Goal: Check status: Check status

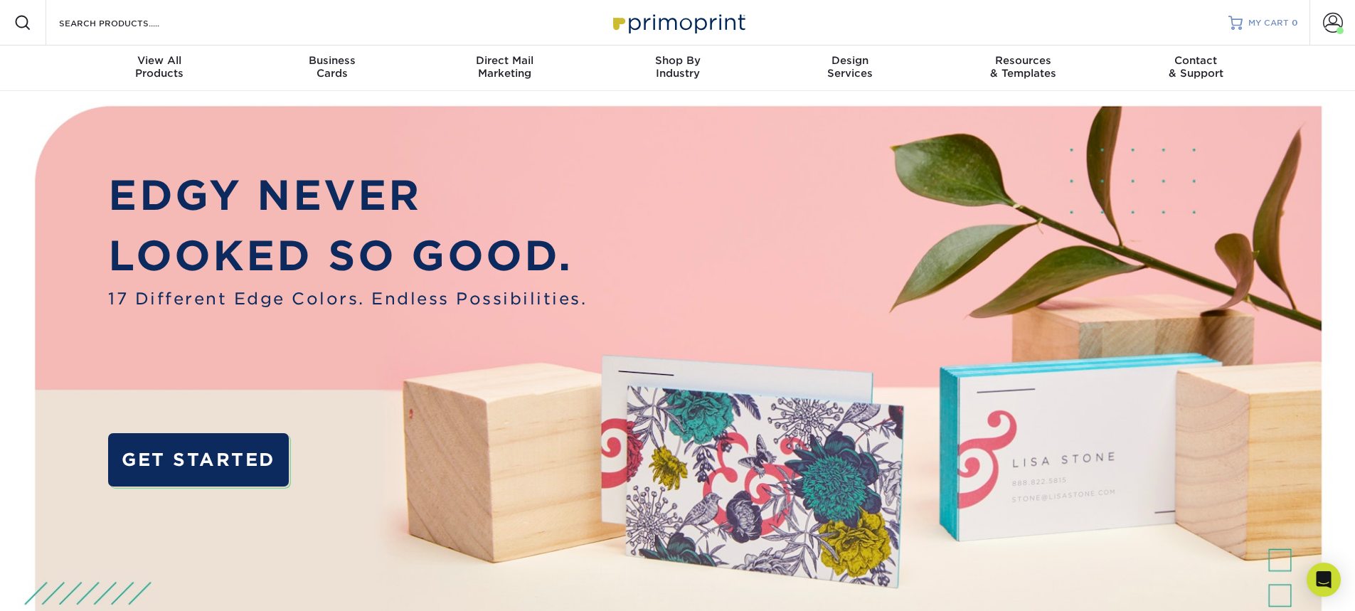
click at [1269, 20] on span "MY CART" at bounding box center [1268, 23] width 41 height 12
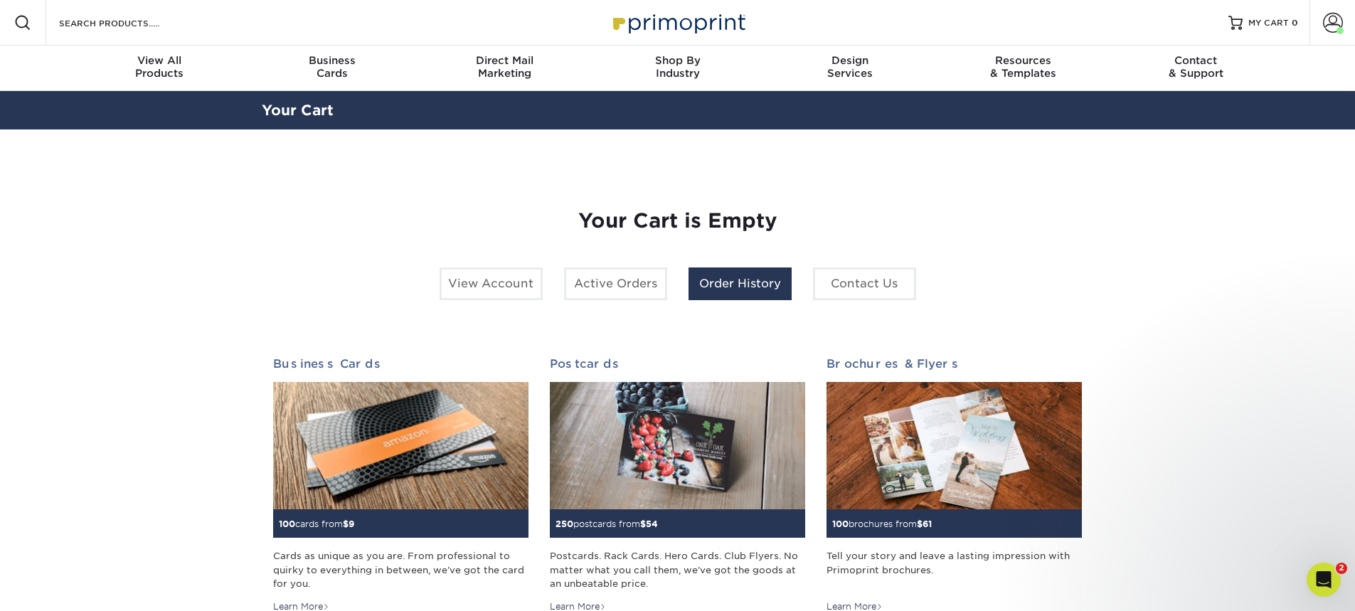
click at [733, 283] on link "Order History" at bounding box center [739, 283] width 103 height 33
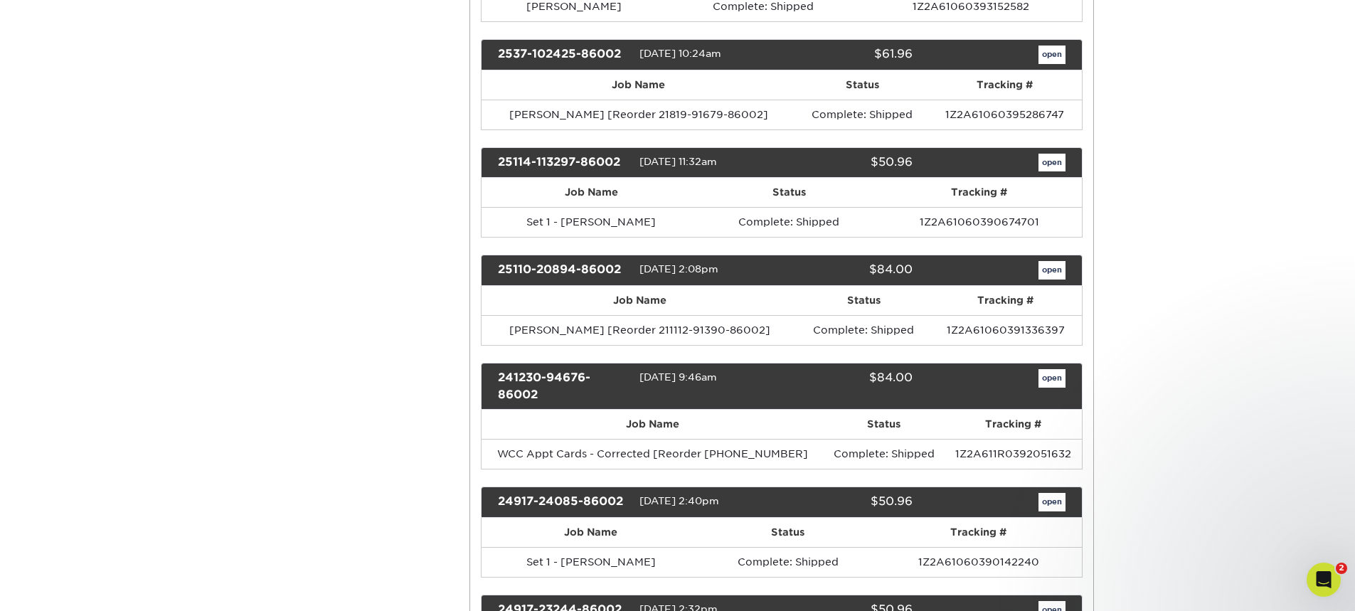
scroll to position [853, 0]
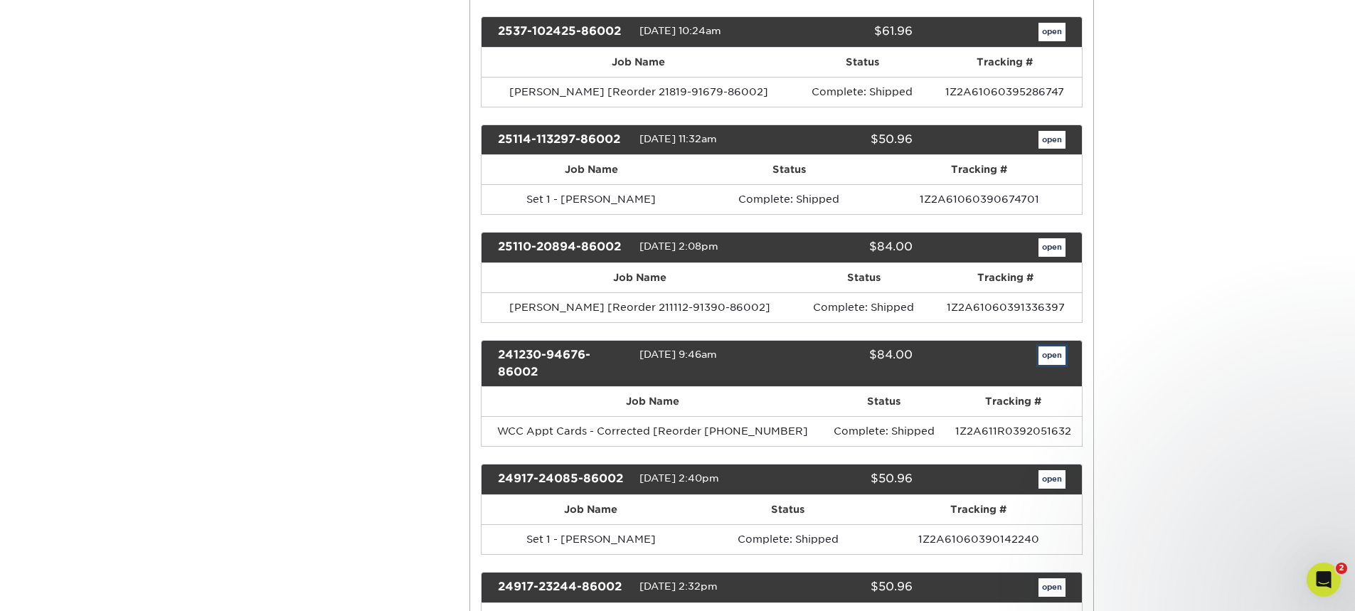
click at [1055, 353] on link "open" at bounding box center [1051, 355] width 27 height 18
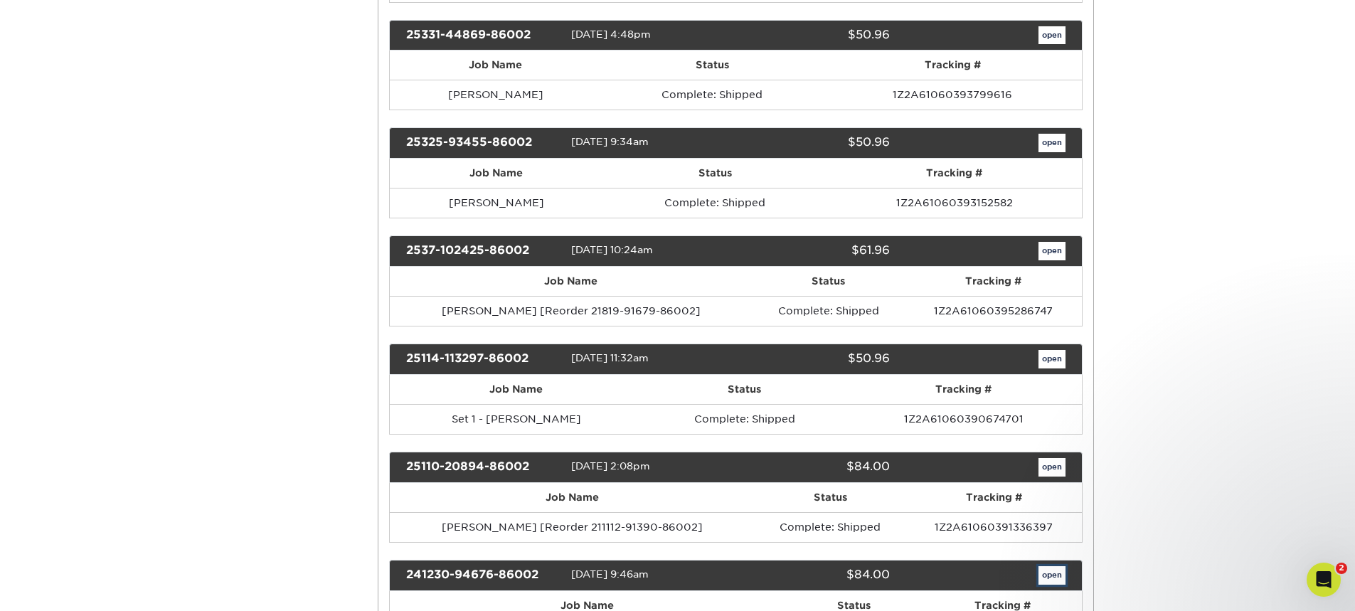
scroll to position [0, 0]
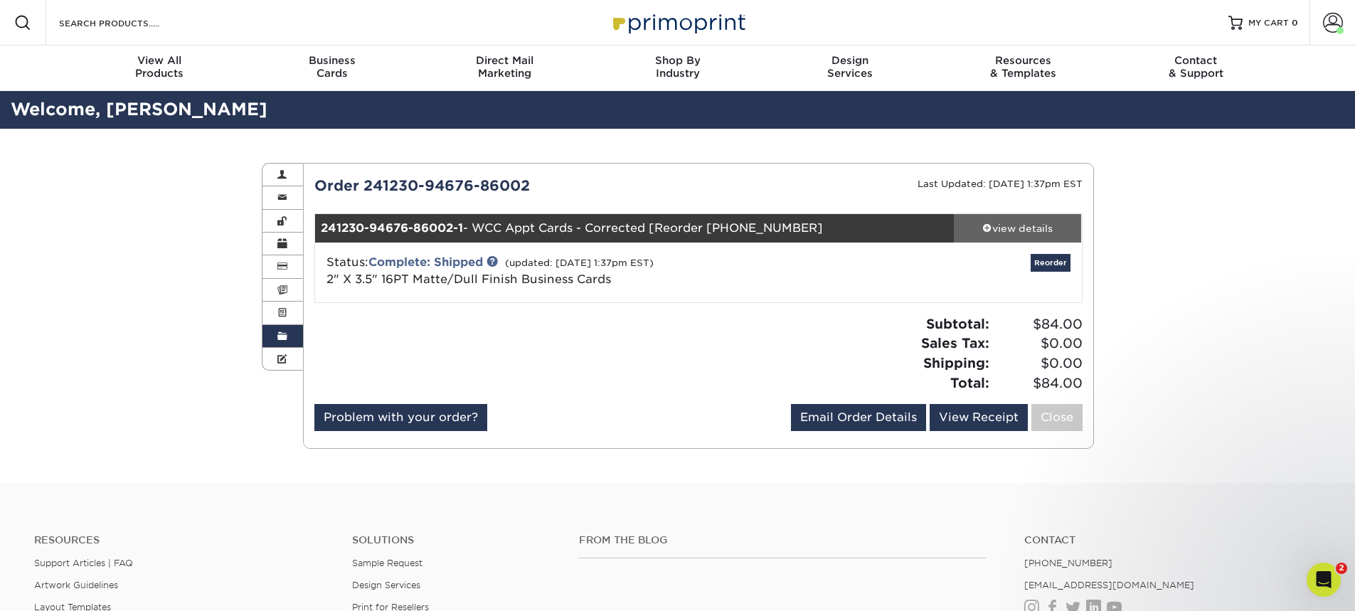
click at [1006, 221] on div "view details" at bounding box center [1018, 228] width 128 height 14
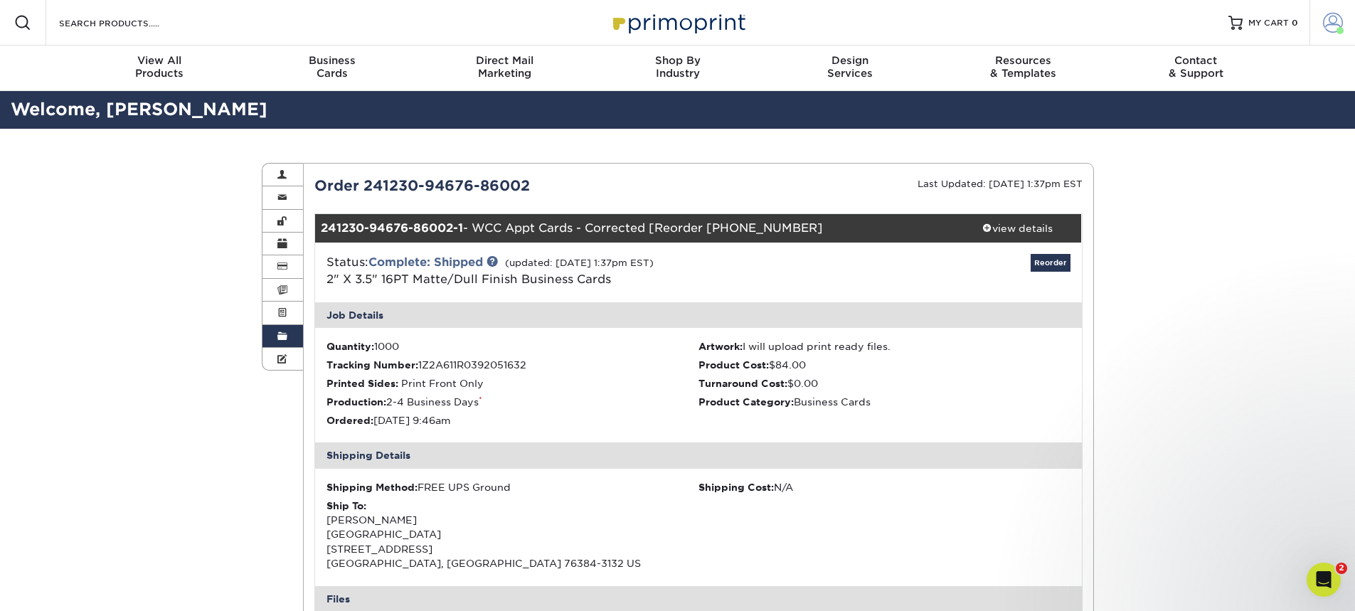
click at [1332, 18] on span at bounding box center [1333, 23] width 20 height 20
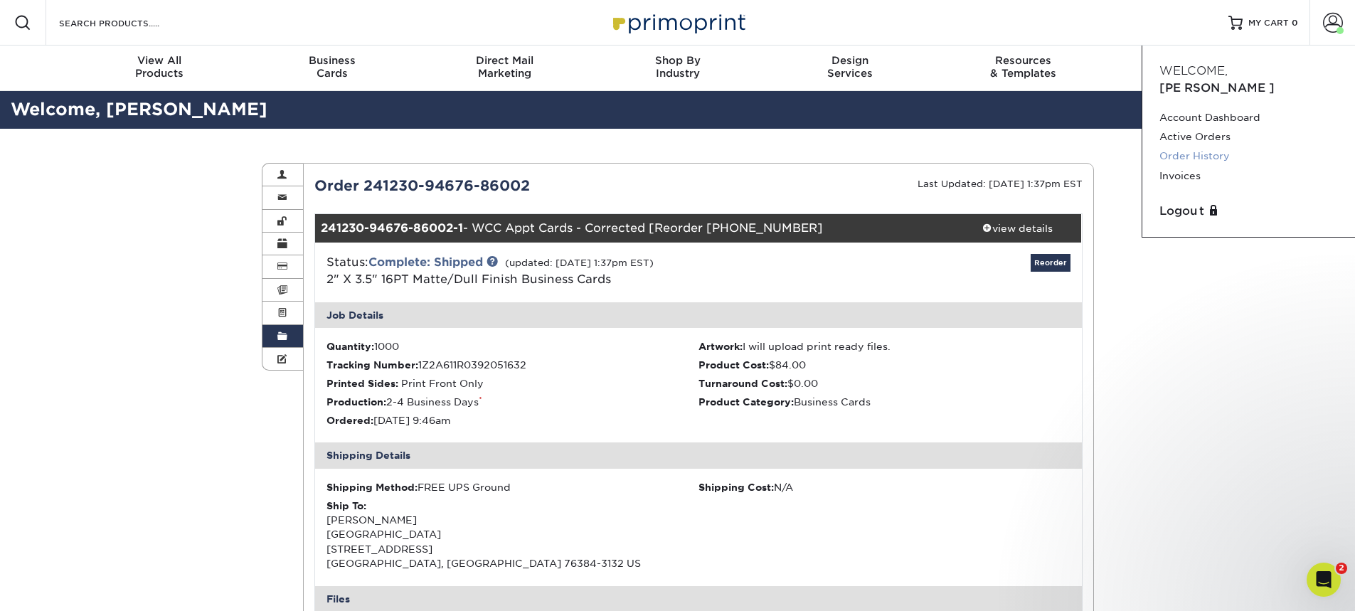
click at [1193, 146] on link "Order History" at bounding box center [1248, 155] width 178 height 19
click at [1182, 146] on link "Order History" at bounding box center [1248, 155] width 178 height 19
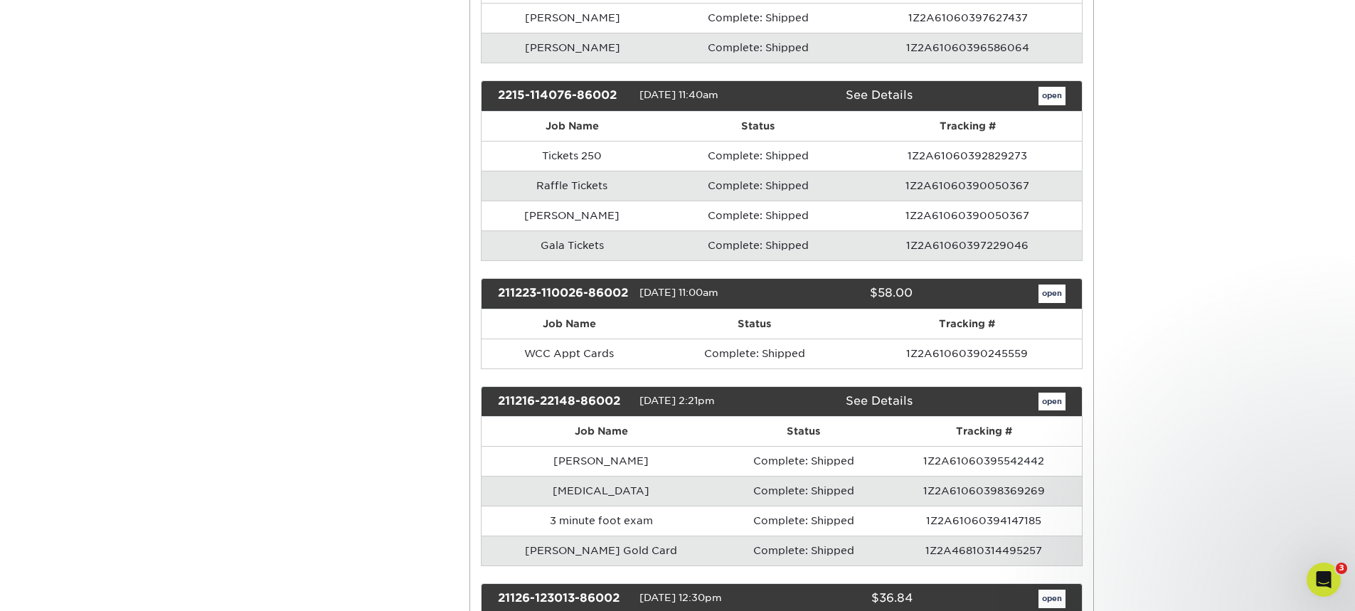
scroll to position [10381, 0]
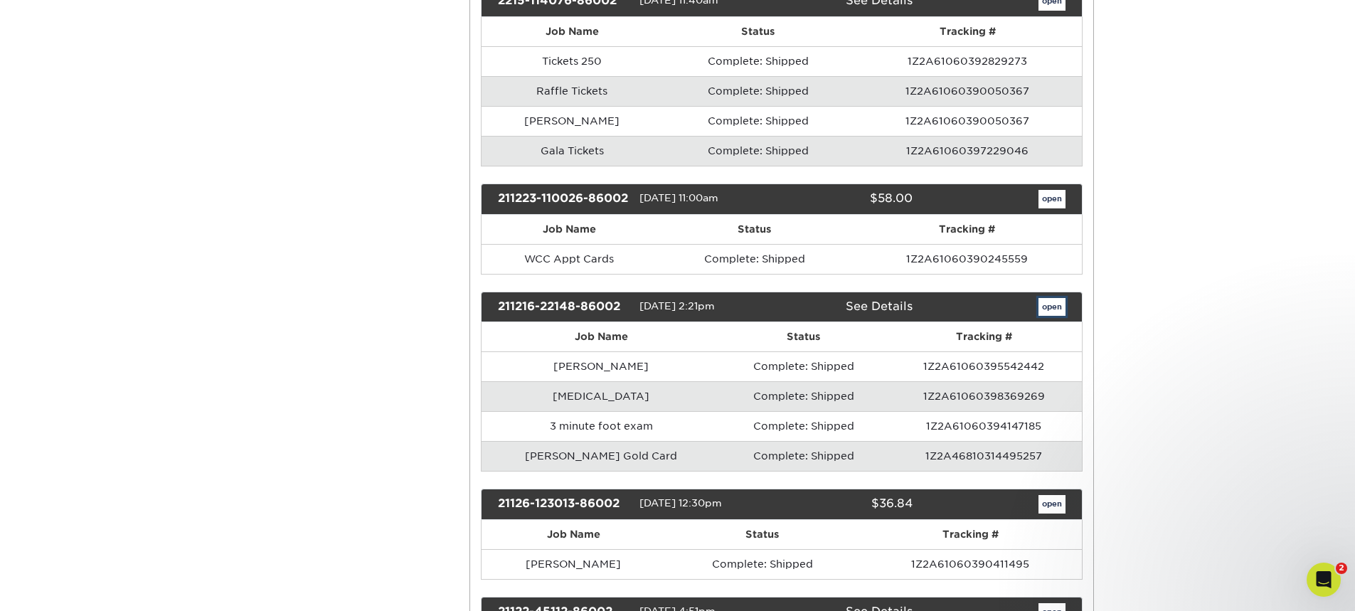
click at [1054, 316] on link "open" at bounding box center [1051, 307] width 27 height 18
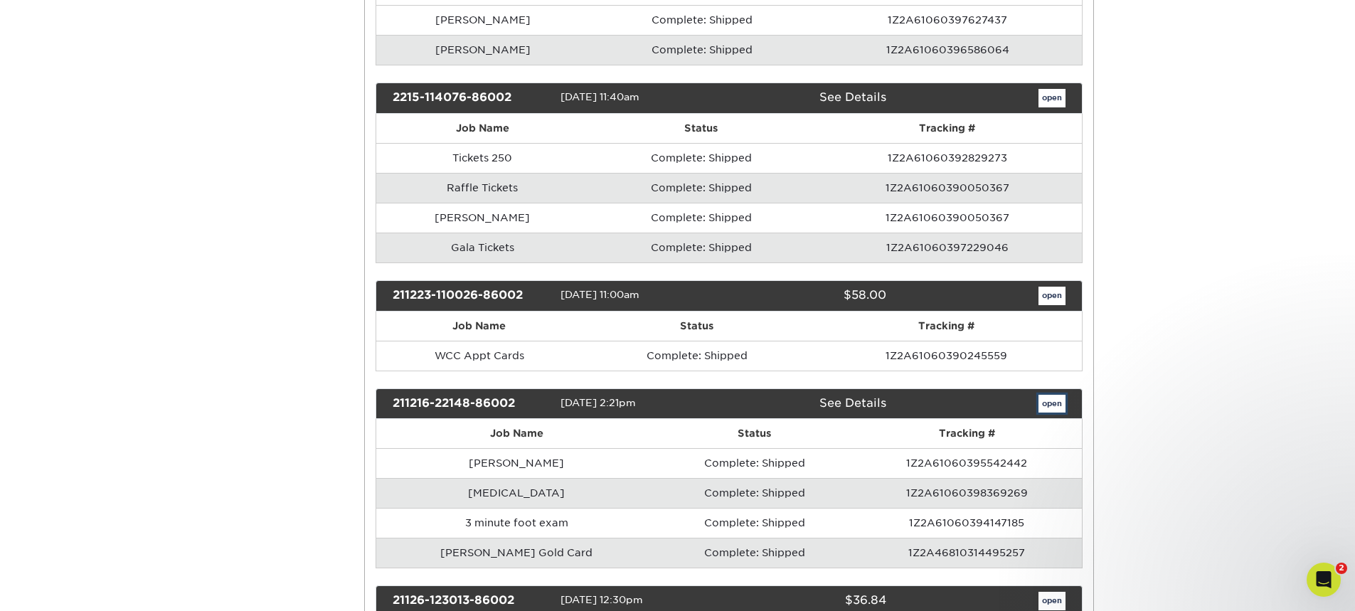
scroll to position [0, 0]
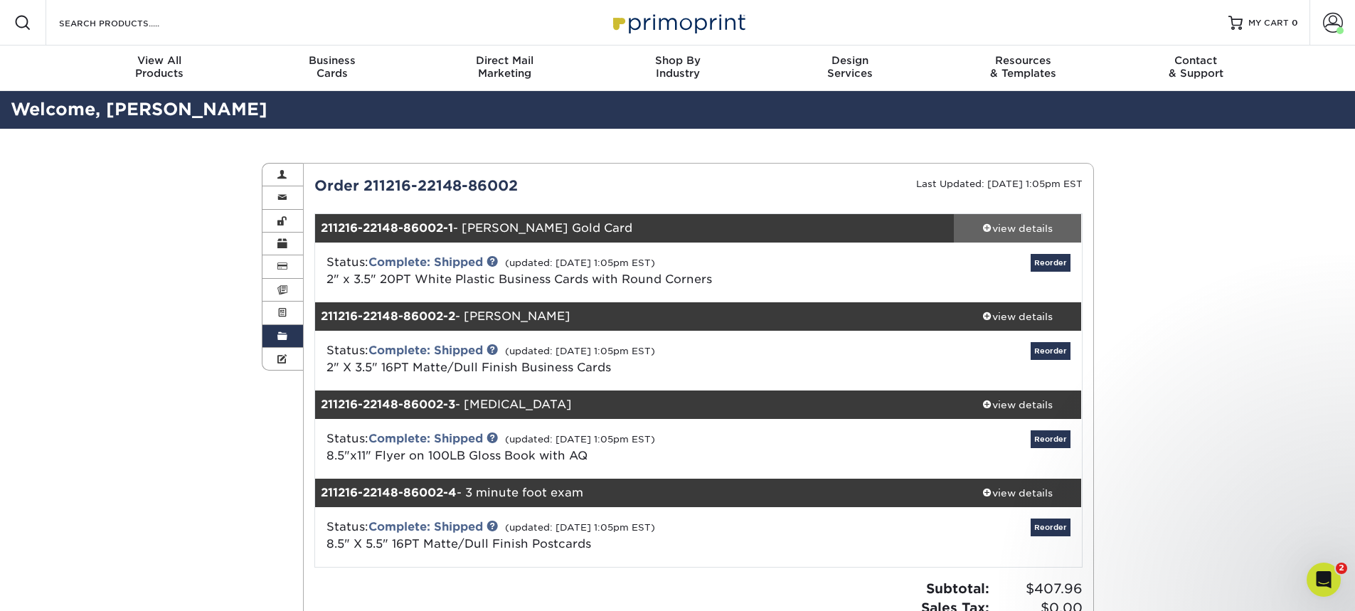
click at [1005, 226] on div "view details" at bounding box center [1018, 228] width 128 height 14
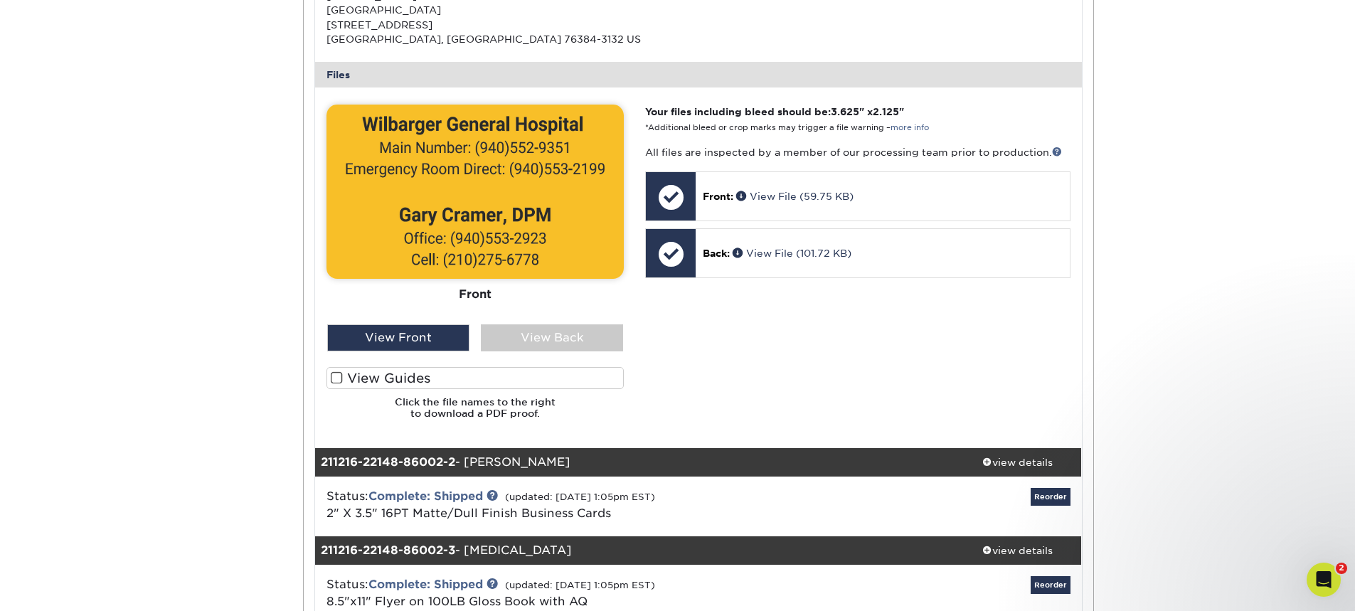
scroll to position [569, 0]
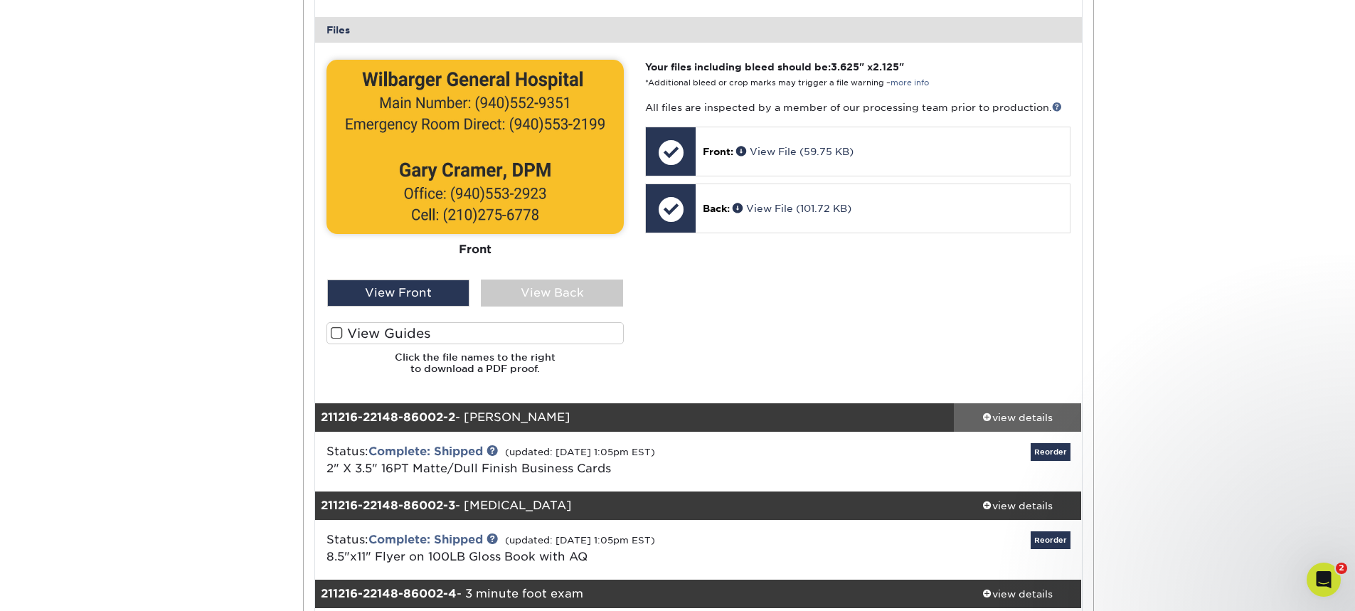
click at [1007, 420] on div "view details" at bounding box center [1018, 417] width 128 height 14
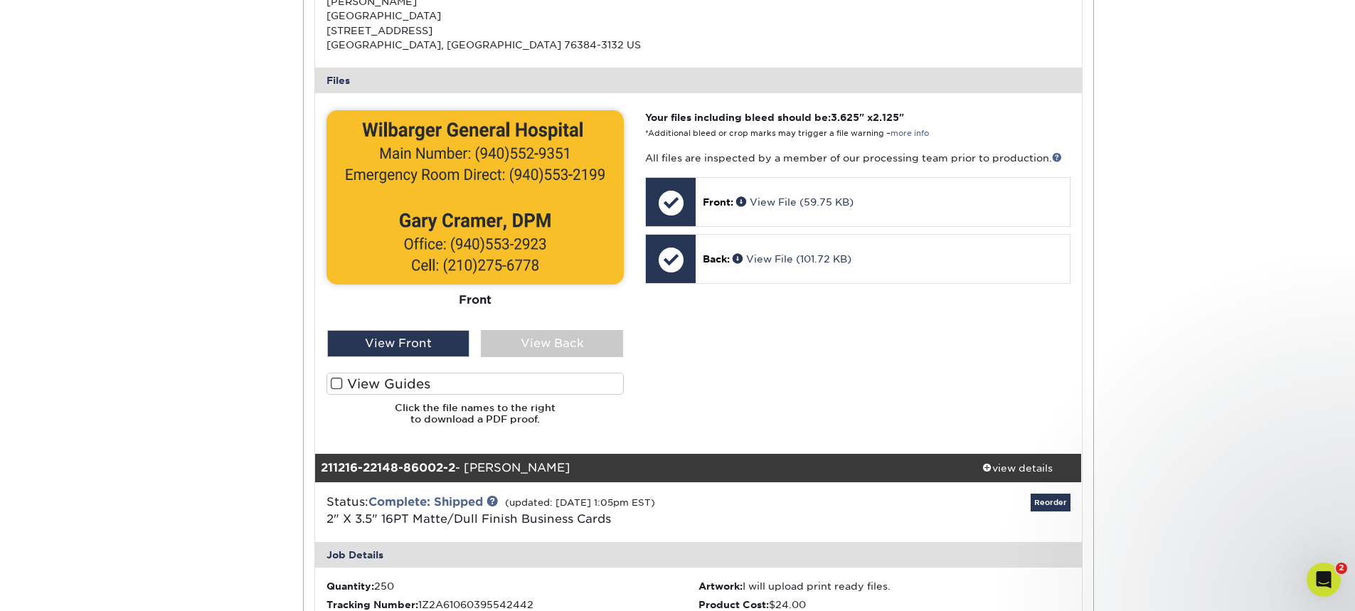
scroll to position [498, 0]
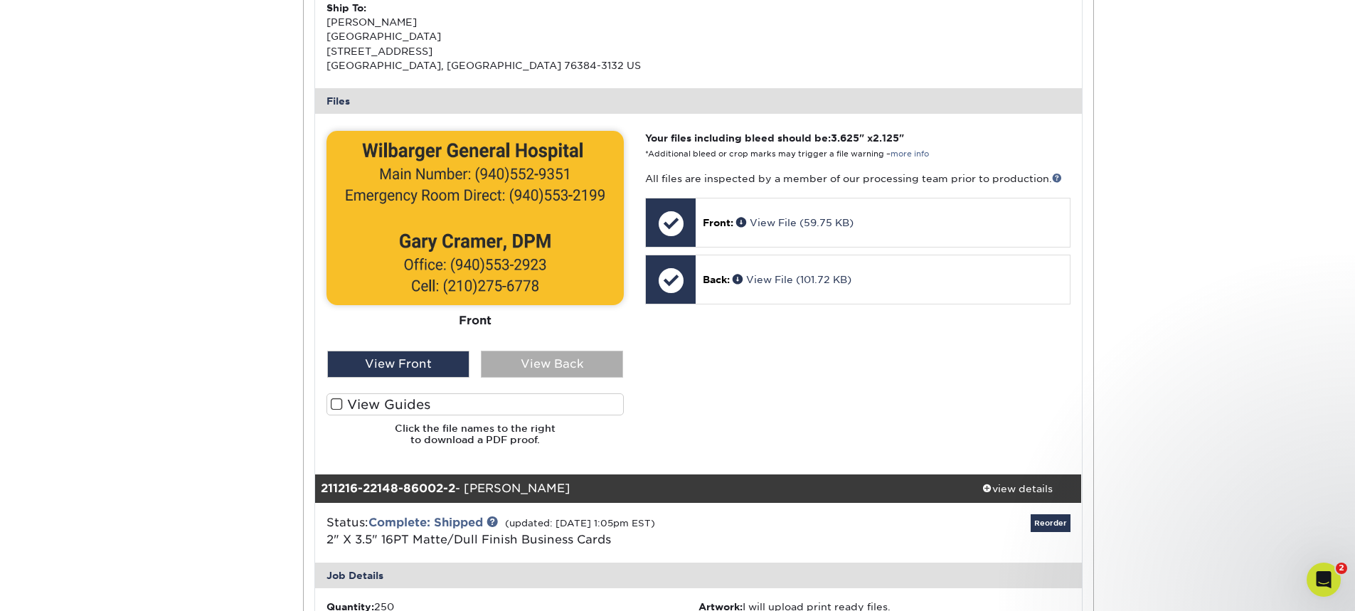
click at [554, 359] on div "View Back" at bounding box center [552, 364] width 142 height 27
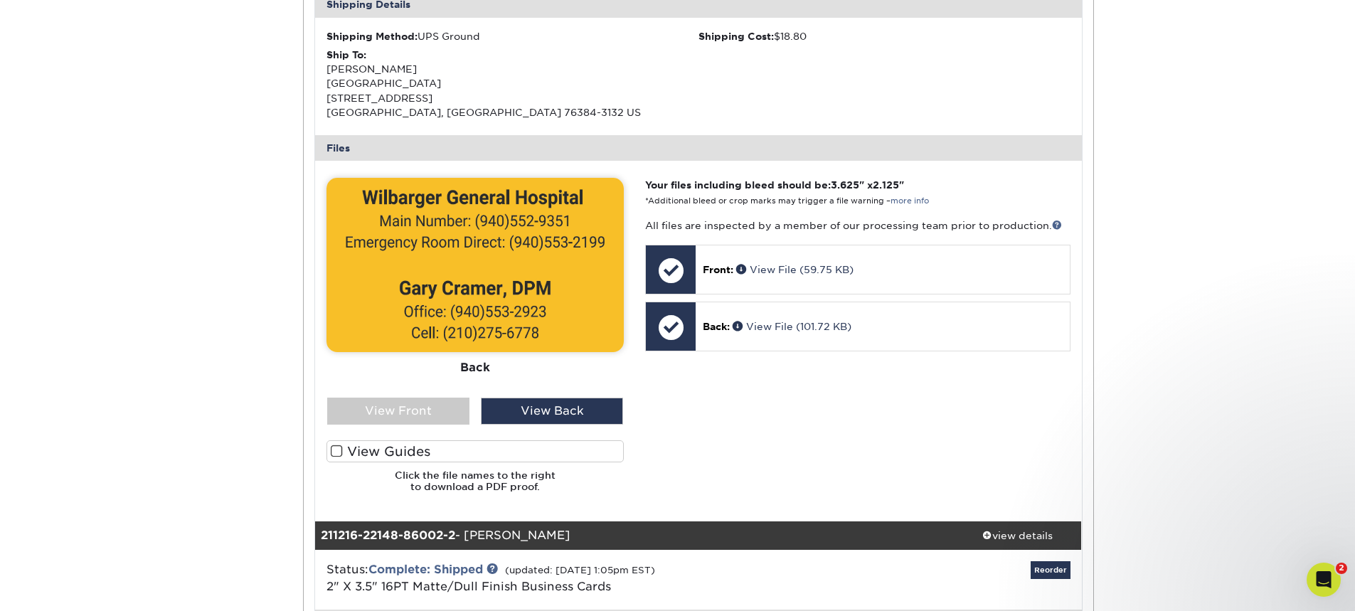
scroll to position [569, 0]
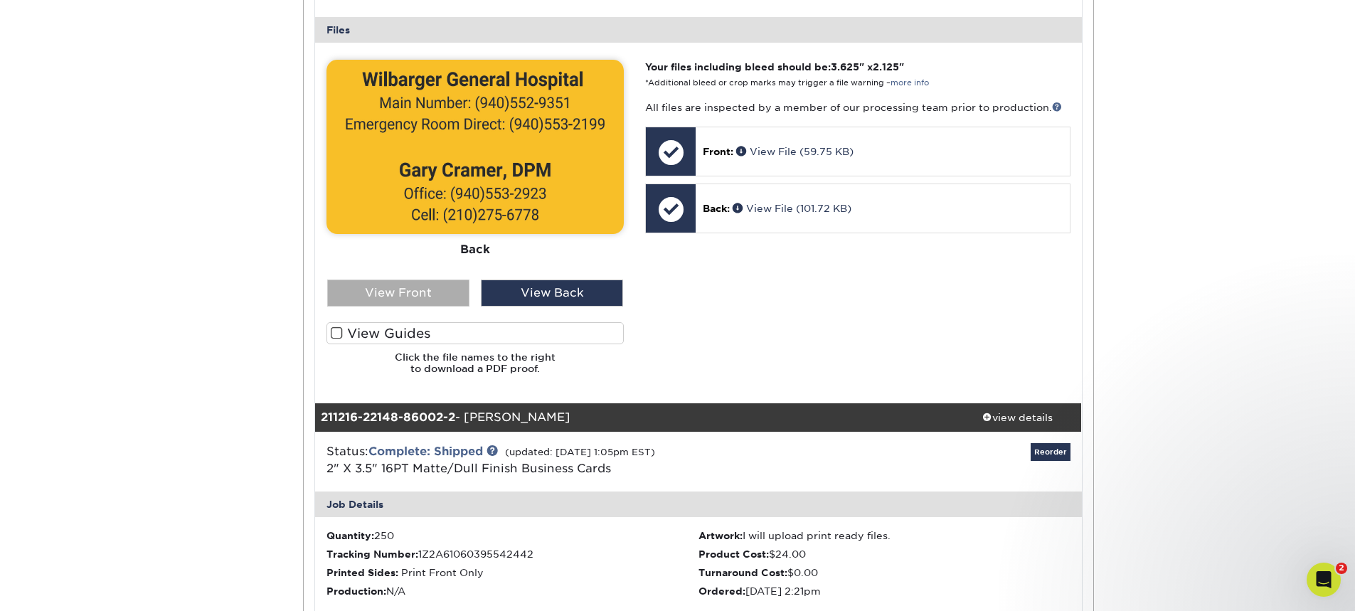
click at [422, 292] on div "View Front" at bounding box center [398, 292] width 142 height 27
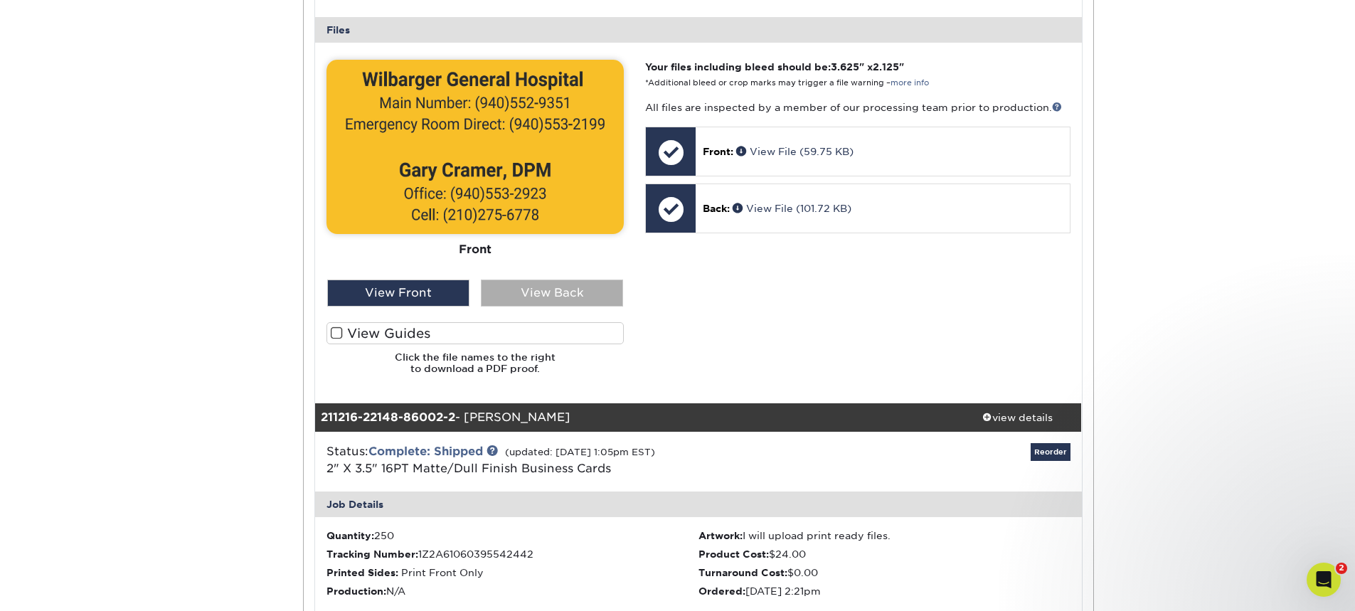
click at [543, 295] on div "View Back" at bounding box center [552, 292] width 142 height 27
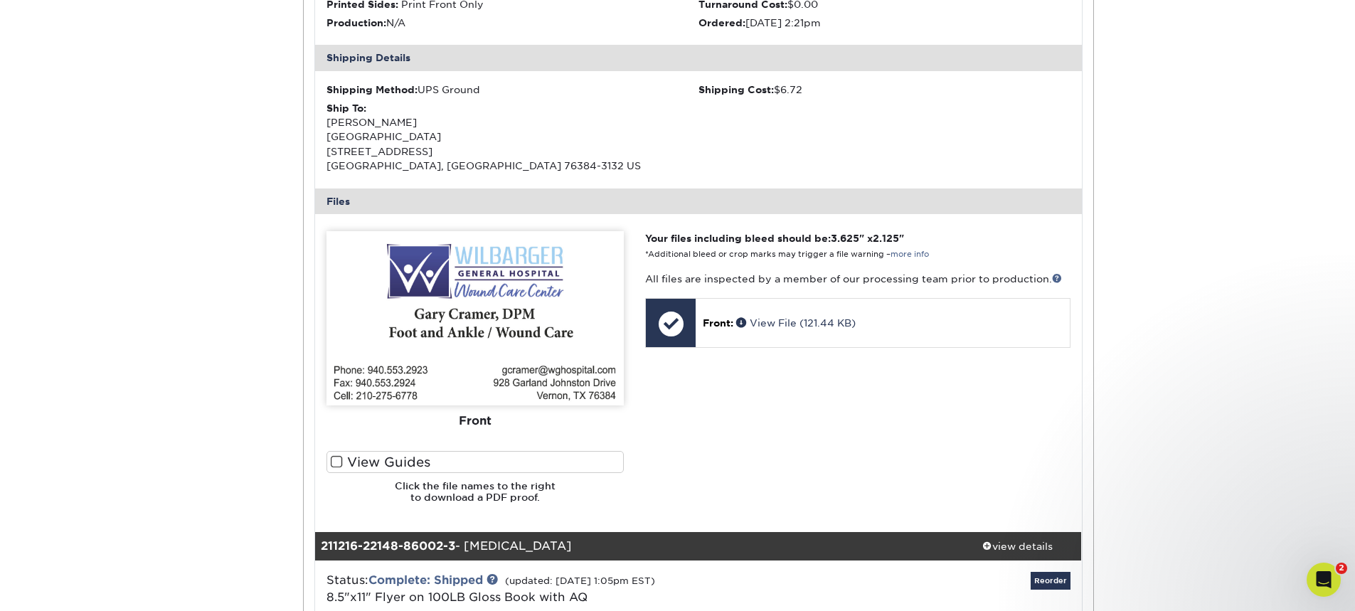
scroll to position [1138, 0]
